Goal: Information Seeking & Learning: Compare options

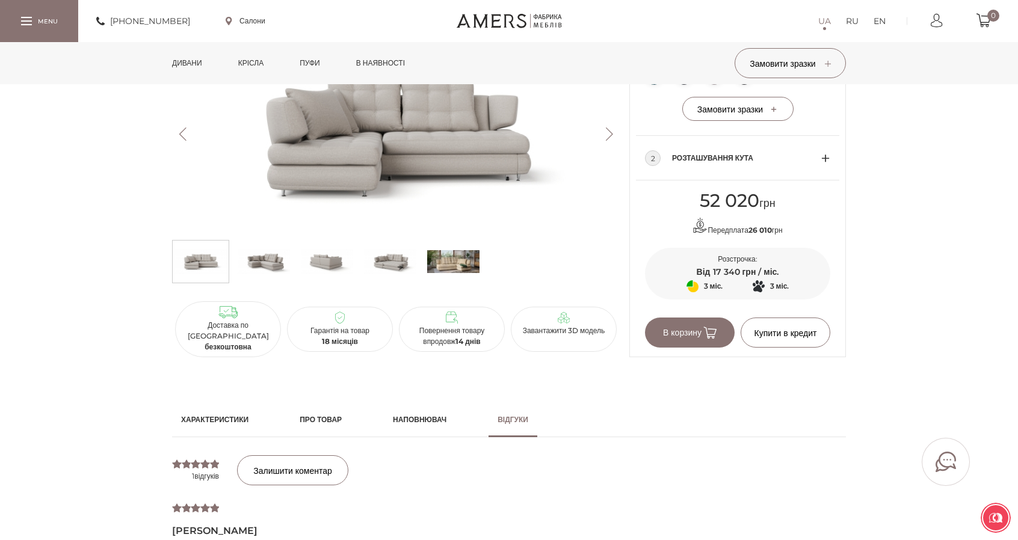
scroll to position [540, 0]
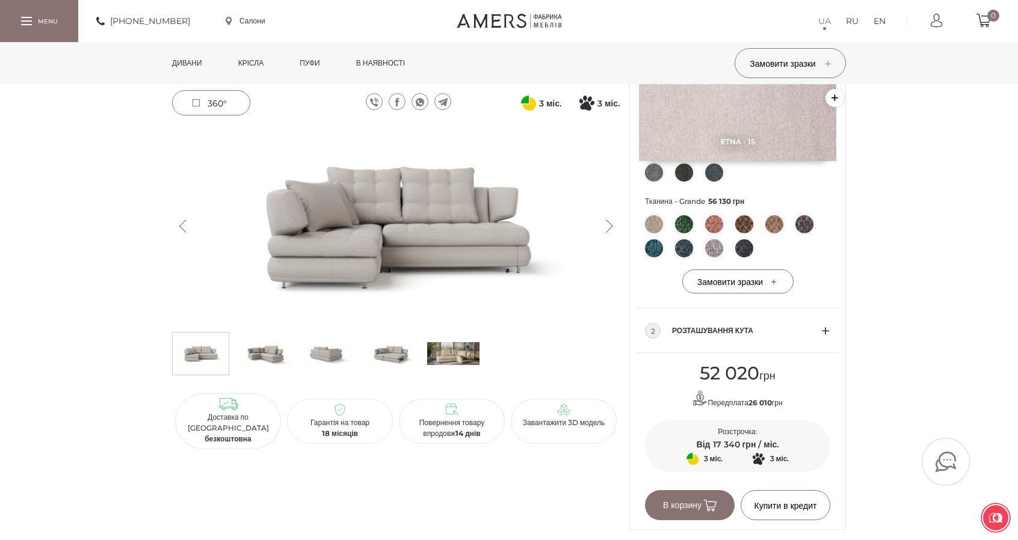
click at [194, 63] on link "Дивани" at bounding box center [187, 63] width 48 height 42
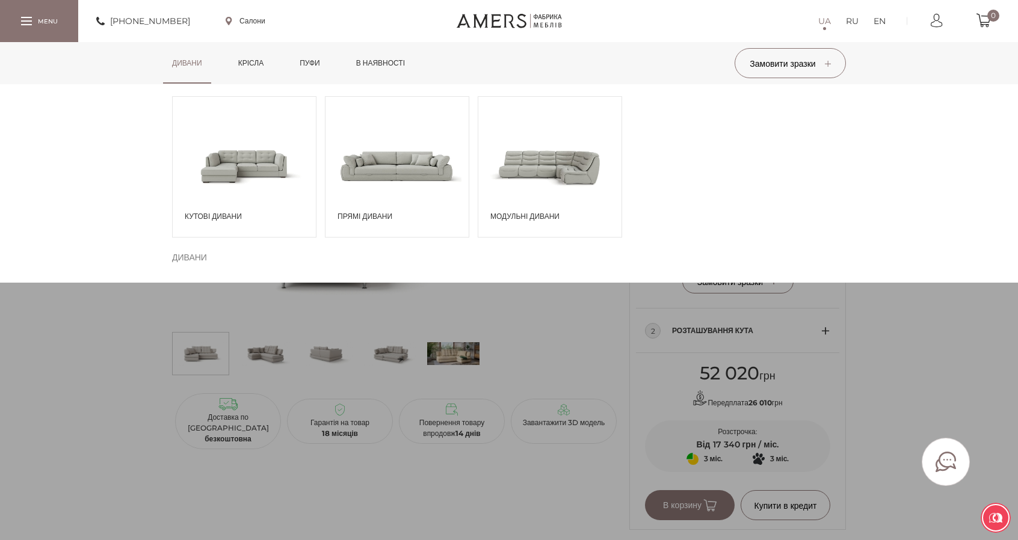
click at [420, 164] on span at bounding box center [396, 166] width 143 height 84
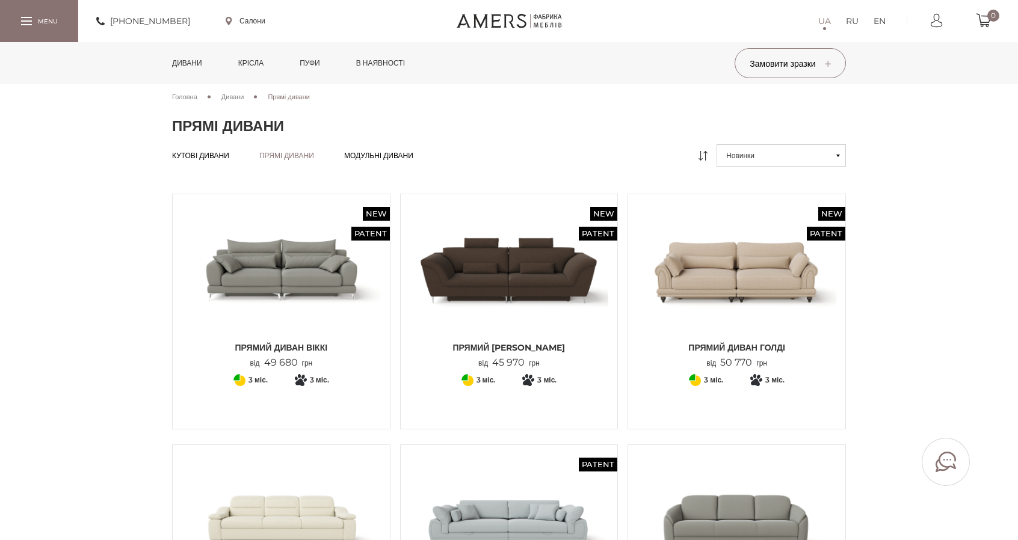
scroll to position [241, 0]
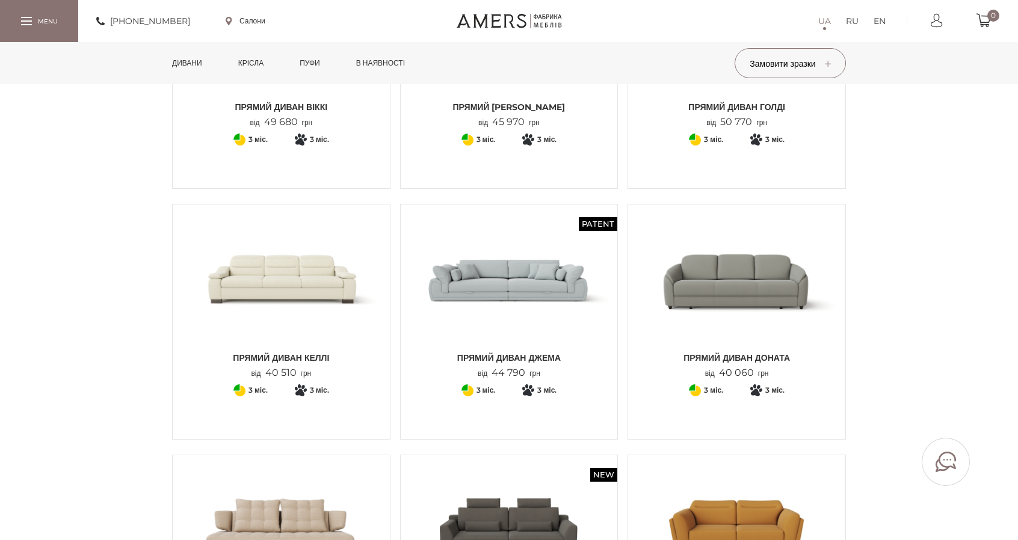
click at [500, 283] on img at bounding box center [509, 280] width 199 height 132
click at [547, 256] on img at bounding box center [509, 280] width 199 height 132
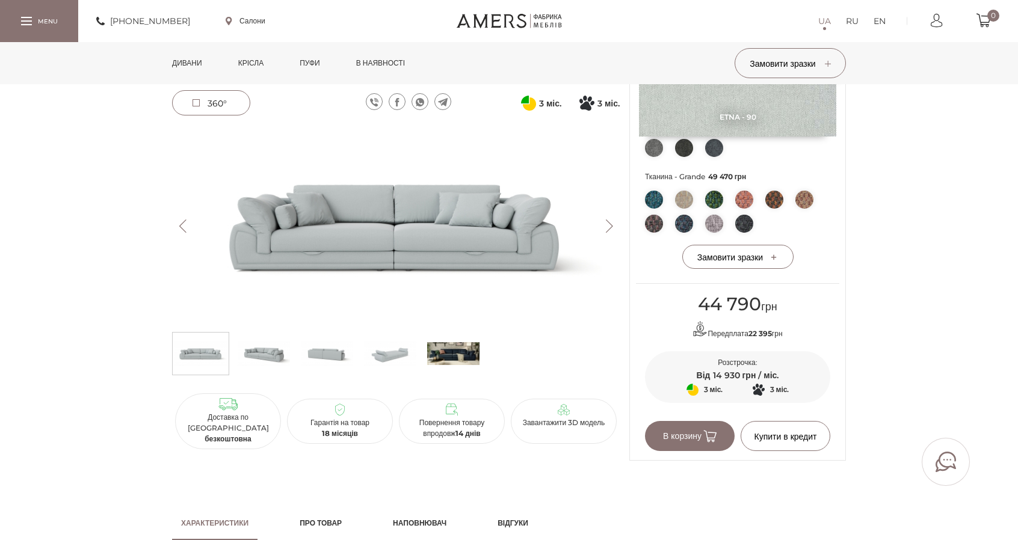
scroll to position [782, 0]
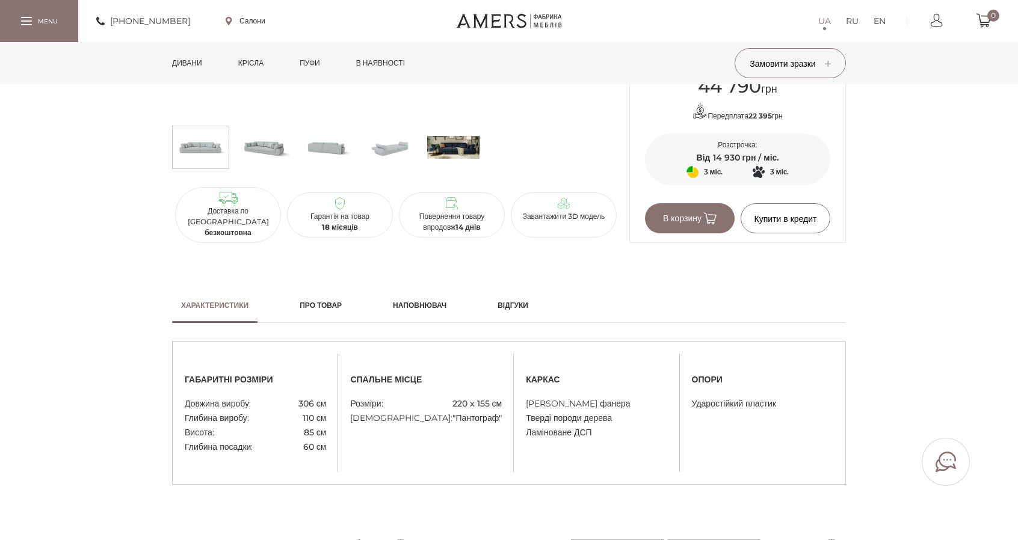
click at [528, 304] on h2 "Відгуки" at bounding box center [512, 305] width 31 height 11
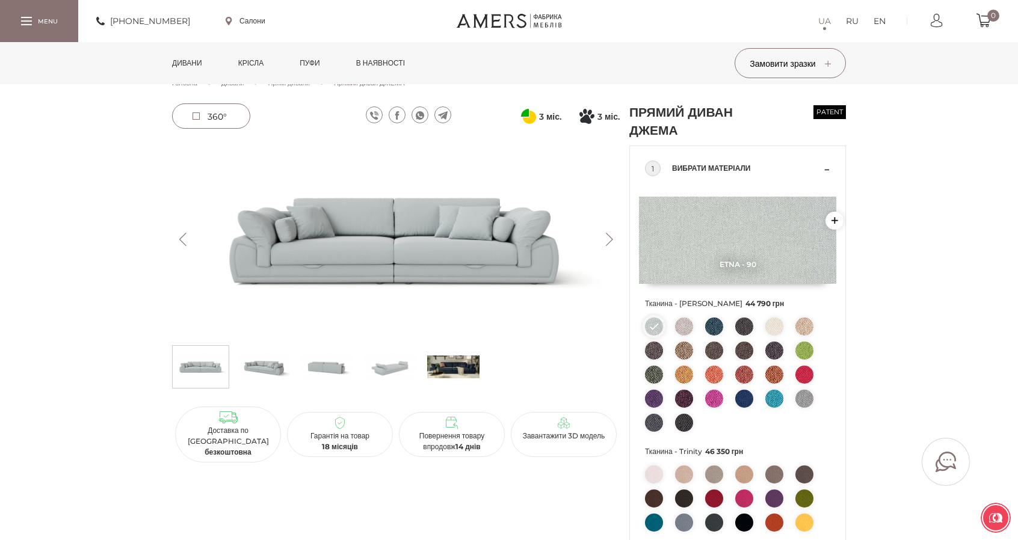
scroll to position [0, 0]
